Goal: Find specific page/section: Find specific page/section

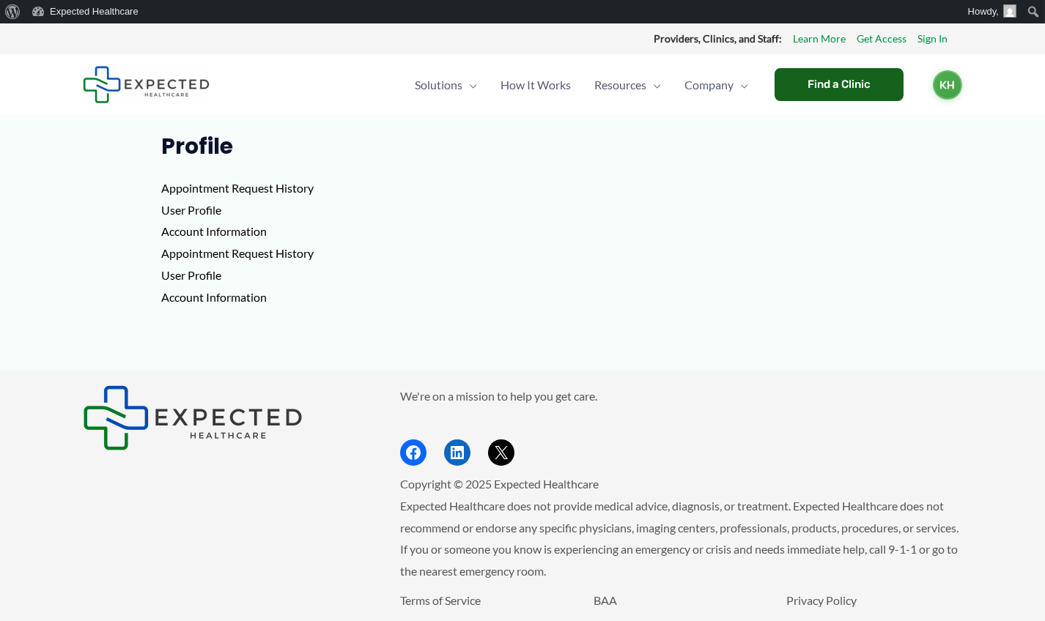
click at [855, 89] on div "Find a Clinic" at bounding box center [839, 84] width 129 height 33
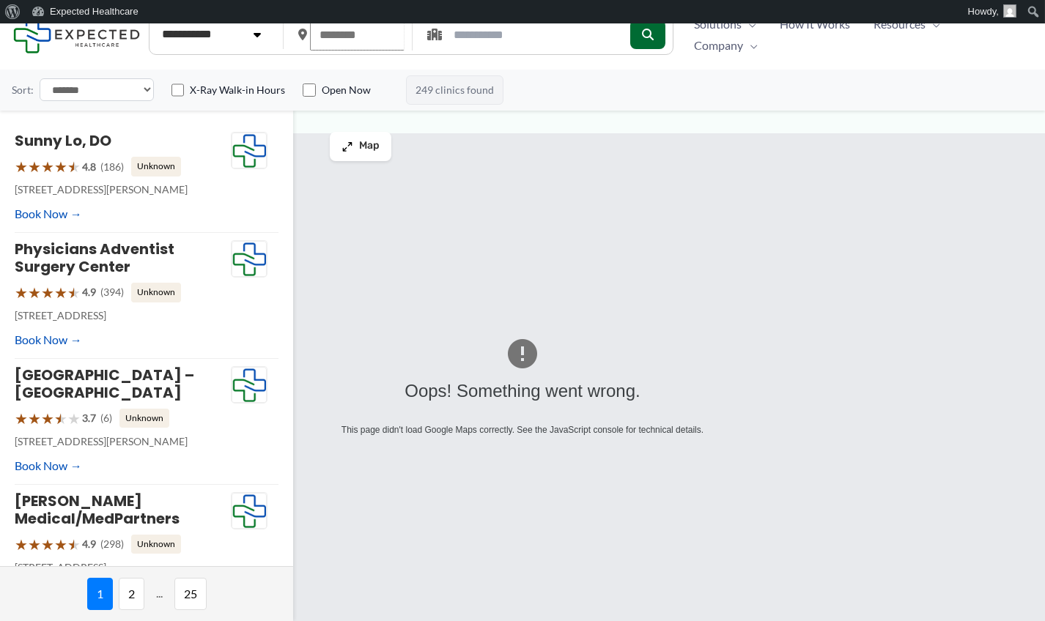
click at [349, 33] on input "text" at bounding box center [357, 35] width 95 height 32
type input "*****"
click at [653, 38] on icon "submit" at bounding box center [647, 35] width 12 height 12
